Goal: Task Accomplishment & Management: Manage account settings

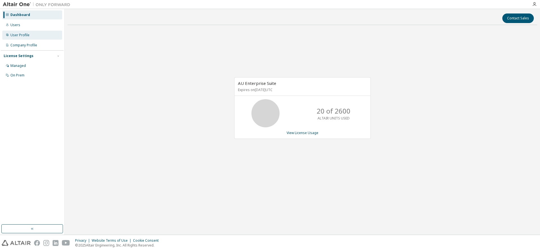
click at [21, 35] on div "User Profile" at bounding box center [19, 35] width 19 height 4
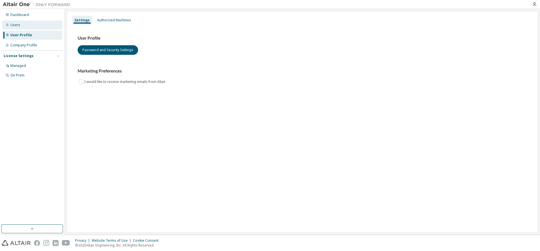
click at [12, 25] on div "Users" at bounding box center [15, 25] width 10 height 4
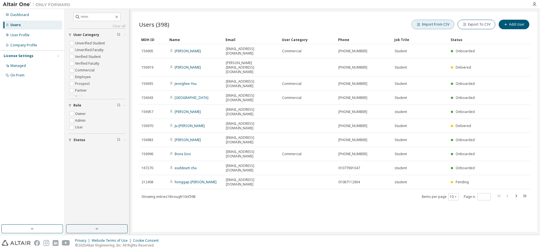
click at [438, 25] on button "Import From CSV" at bounding box center [432, 25] width 43 height 10
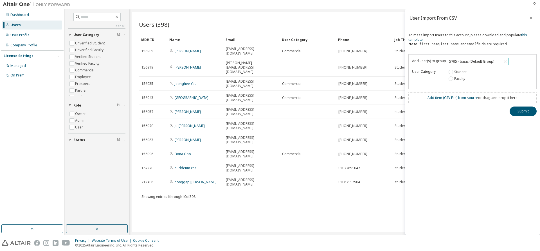
click at [493, 62] on div "5795 - basic (Default Group)" at bounding box center [478, 61] width 60 height 7
click at [490, 98] on li "18779 - [PERSON_NAME] 교수님 수업지원용" at bounding box center [477, 100] width 59 height 12
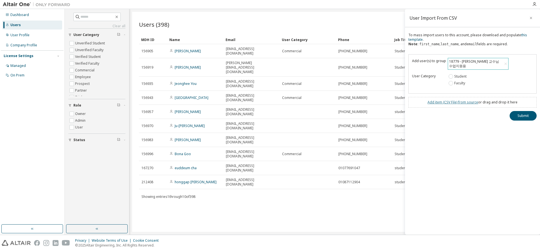
click at [442, 100] on link "Add item ( CSV File ) from source" at bounding box center [452, 102] width 51 height 5
click at [454, 100] on link "Add item ( CSV File ) from source" at bounding box center [452, 102] width 51 height 5
click at [417, 41] on link "this template" at bounding box center [467, 37] width 119 height 9
click at [415, 40] on link "this template" at bounding box center [467, 37] width 119 height 9
click at [447, 100] on link "Add item ( CSV File ) from source" at bounding box center [452, 102] width 51 height 5
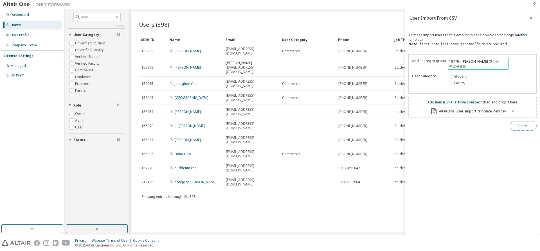
click at [524, 121] on button "Submit" at bounding box center [522, 126] width 27 height 10
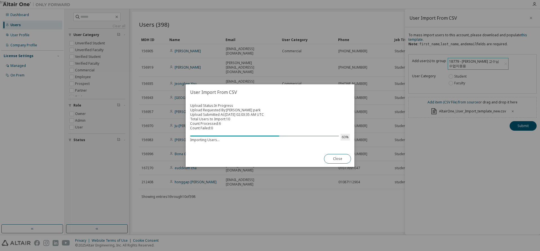
click at [491, 181] on div "true" at bounding box center [270, 125] width 540 height 251
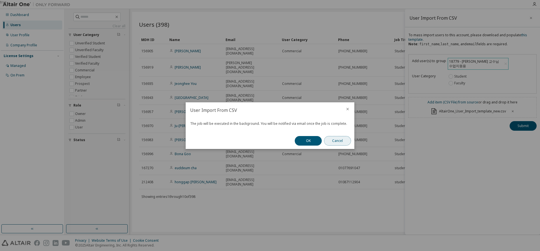
click at [339, 139] on button "Cancel" at bounding box center [337, 141] width 27 height 10
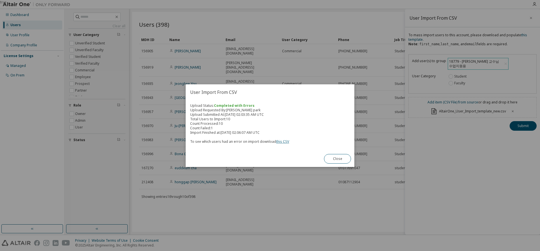
click at [279, 141] on link "this CSV" at bounding box center [282, 141] width 13 height 5
click at [346, 163] on button "Close" at bounding box center [337, 159] width 27 height 10
